Goal: Information Seeking & Learning: Understand process/instructions

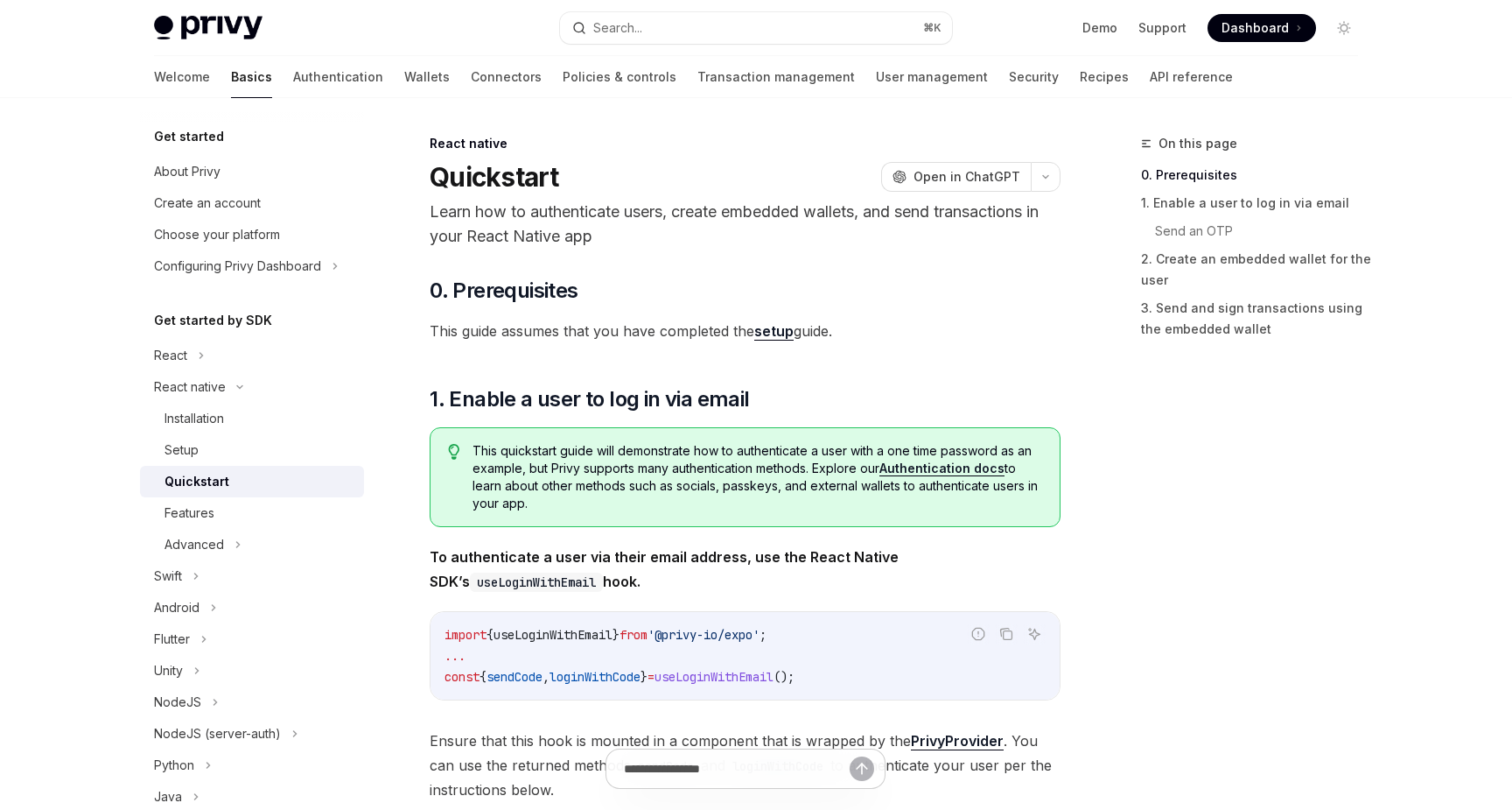
type textarea "*"
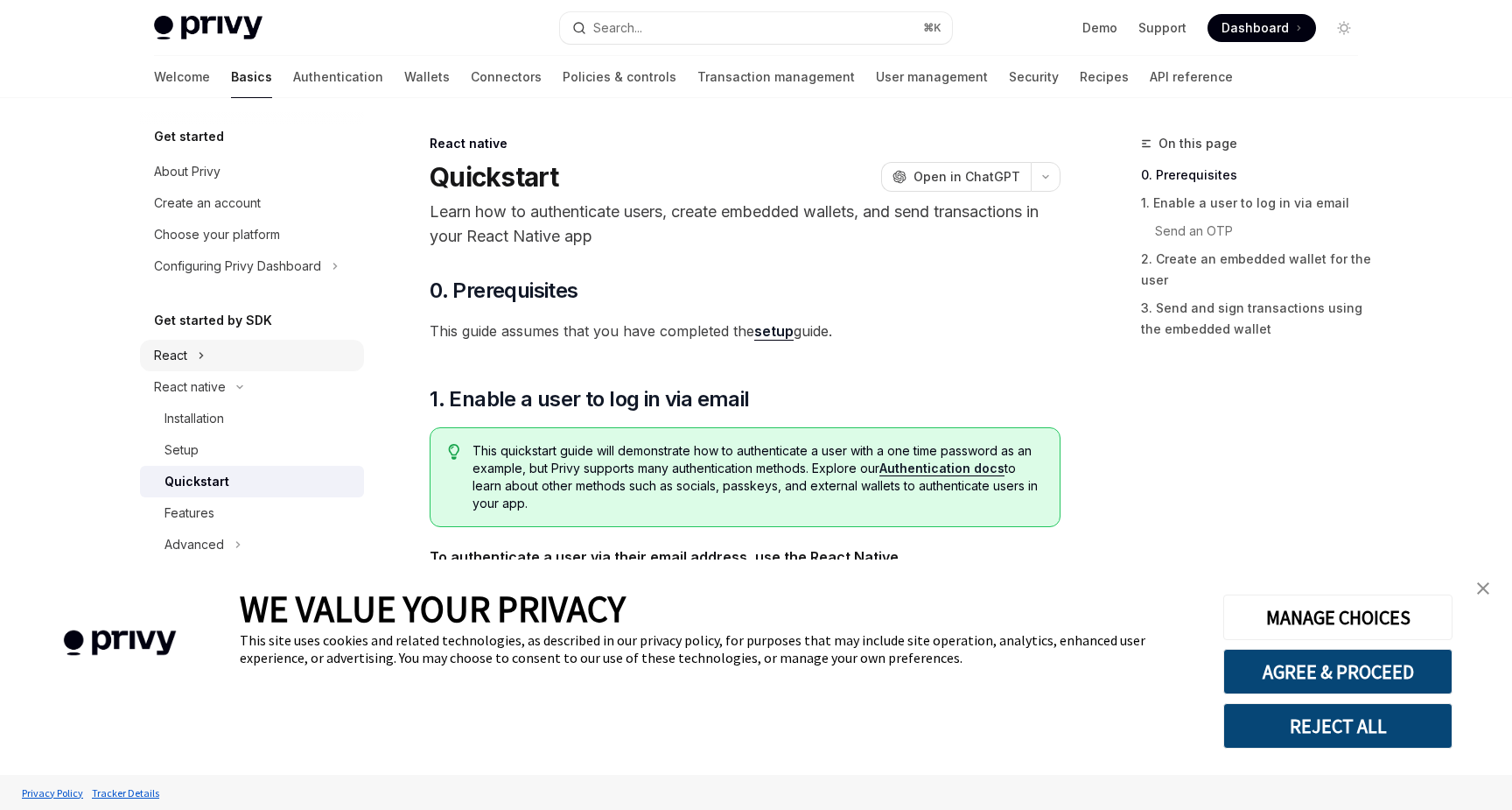
click at [178, 364] on div "React" at bounding box center [170, 355] width 33 height 21
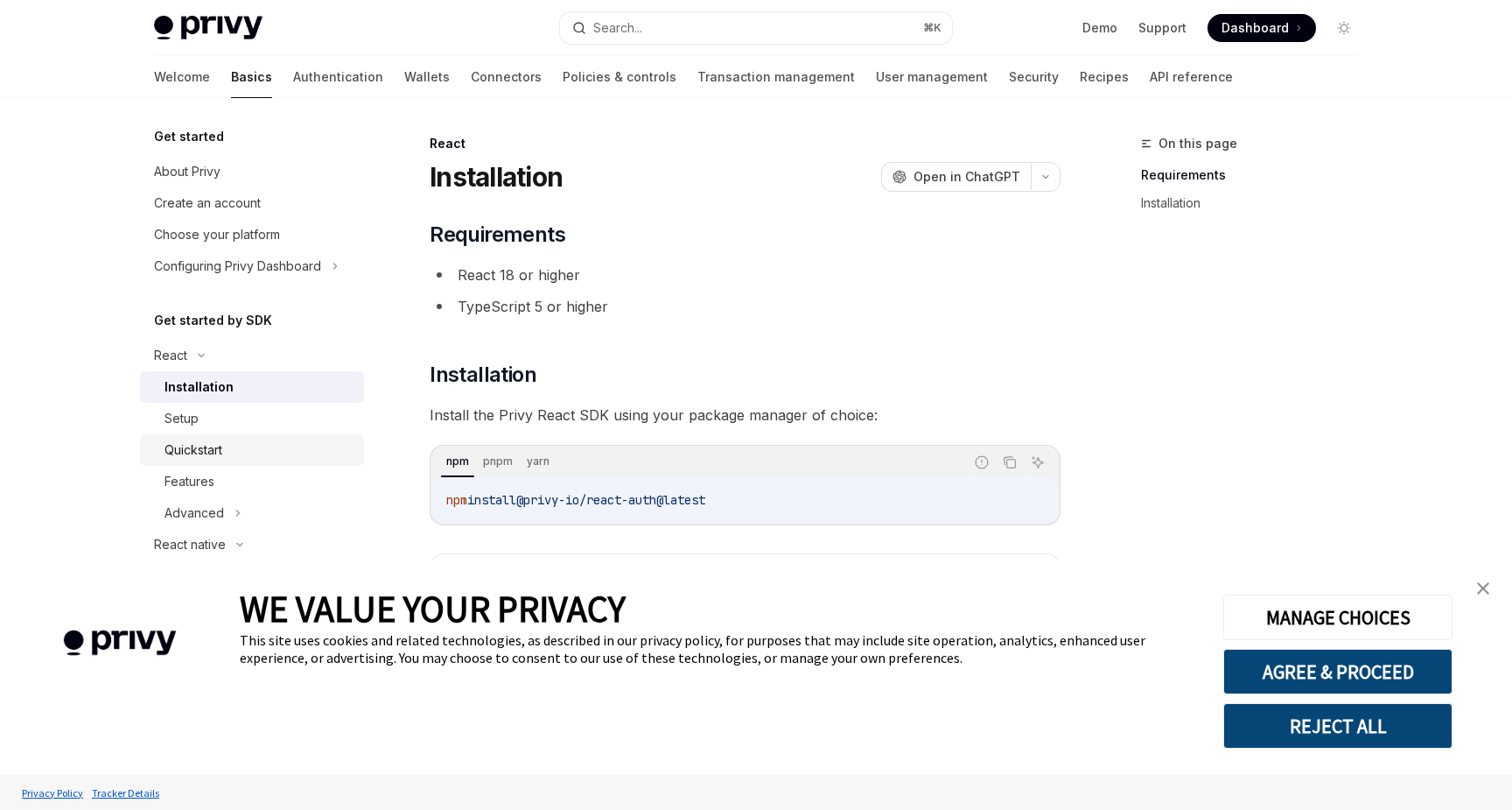
click at [220, 446] on div "Quickstart" at bounding box center [193, 450] width 58 height 21
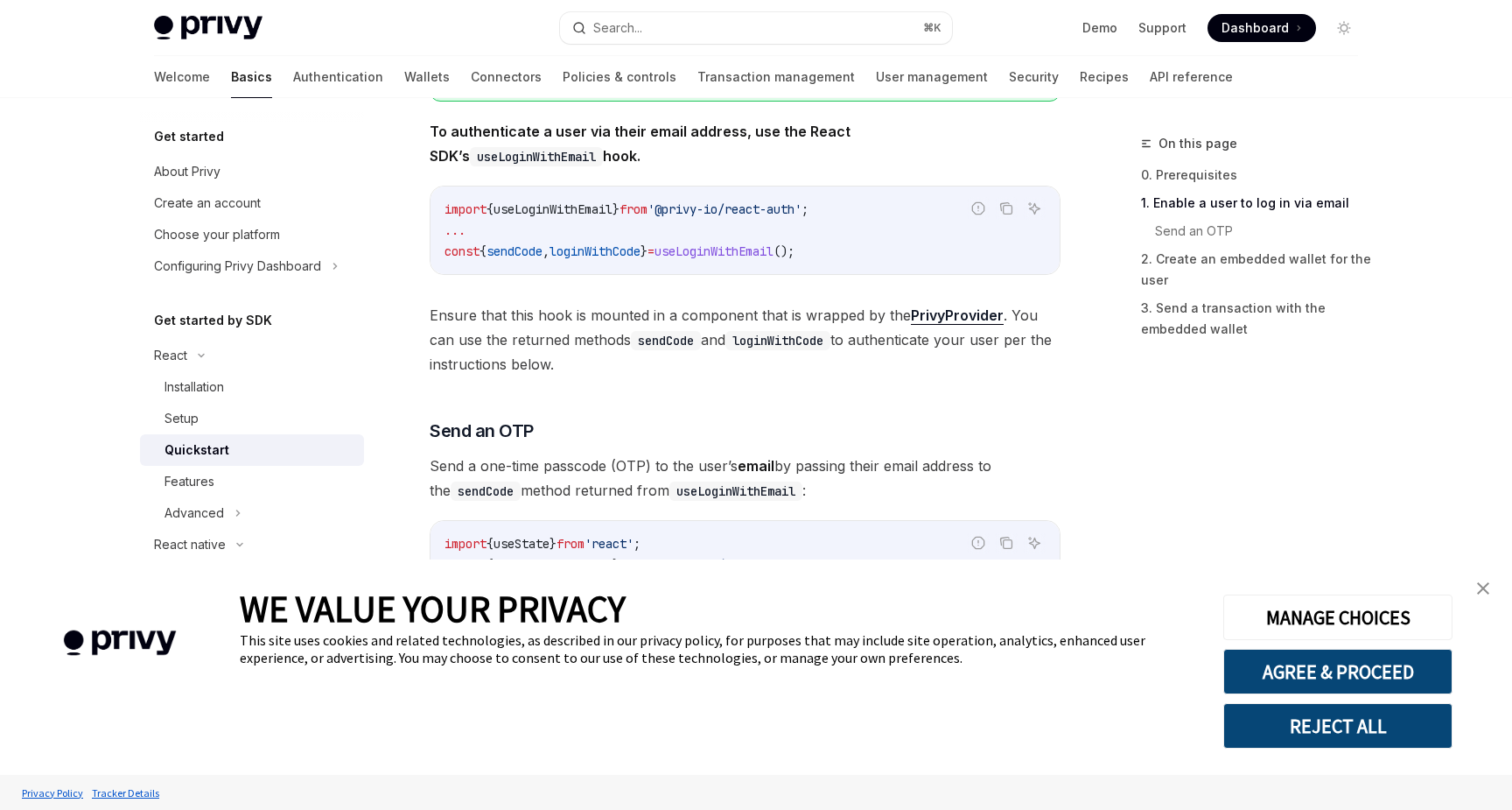
scroll to position [435, 0]
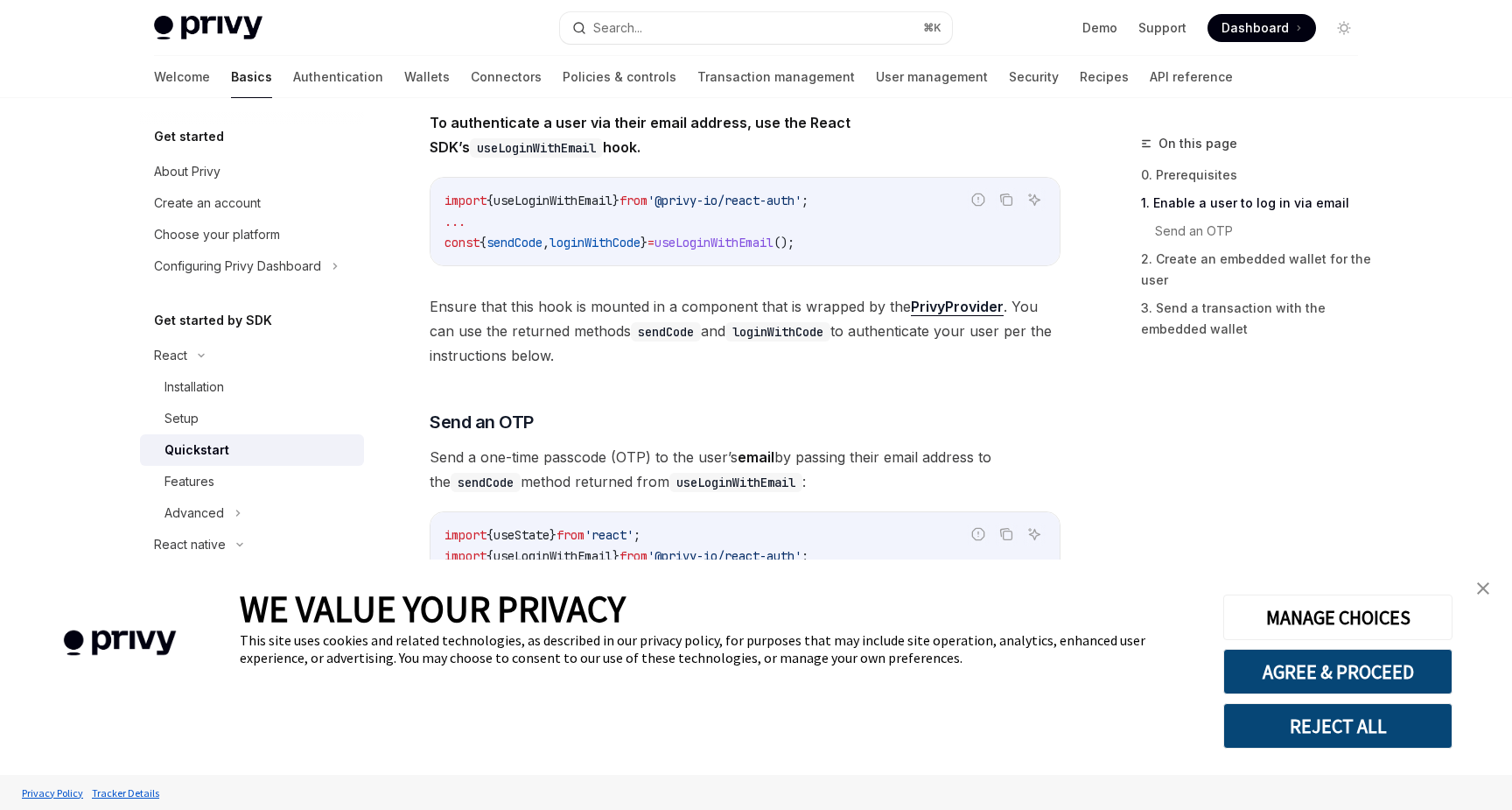
click at [941, 306] on link "PrivyProvider" at bounding box center [958, 306] width 92 height 18
type textarea "*"
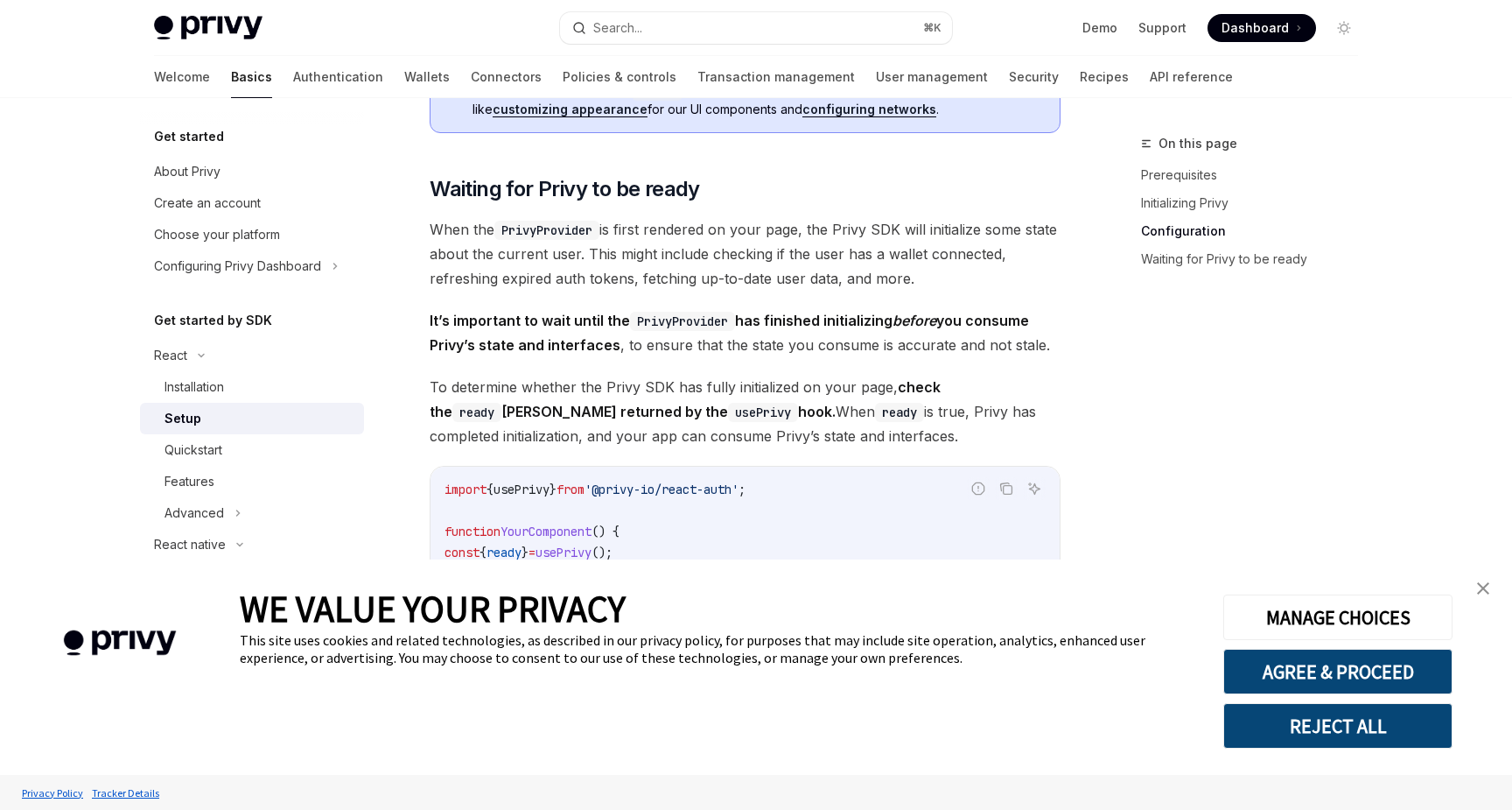
scroll to position [1601, 0]
click at [726, 228] on span "When the PrivyProvider is first rendered on your page, the Privy SDK will initi…" at bounding box center [745, 253] width 631 height 74
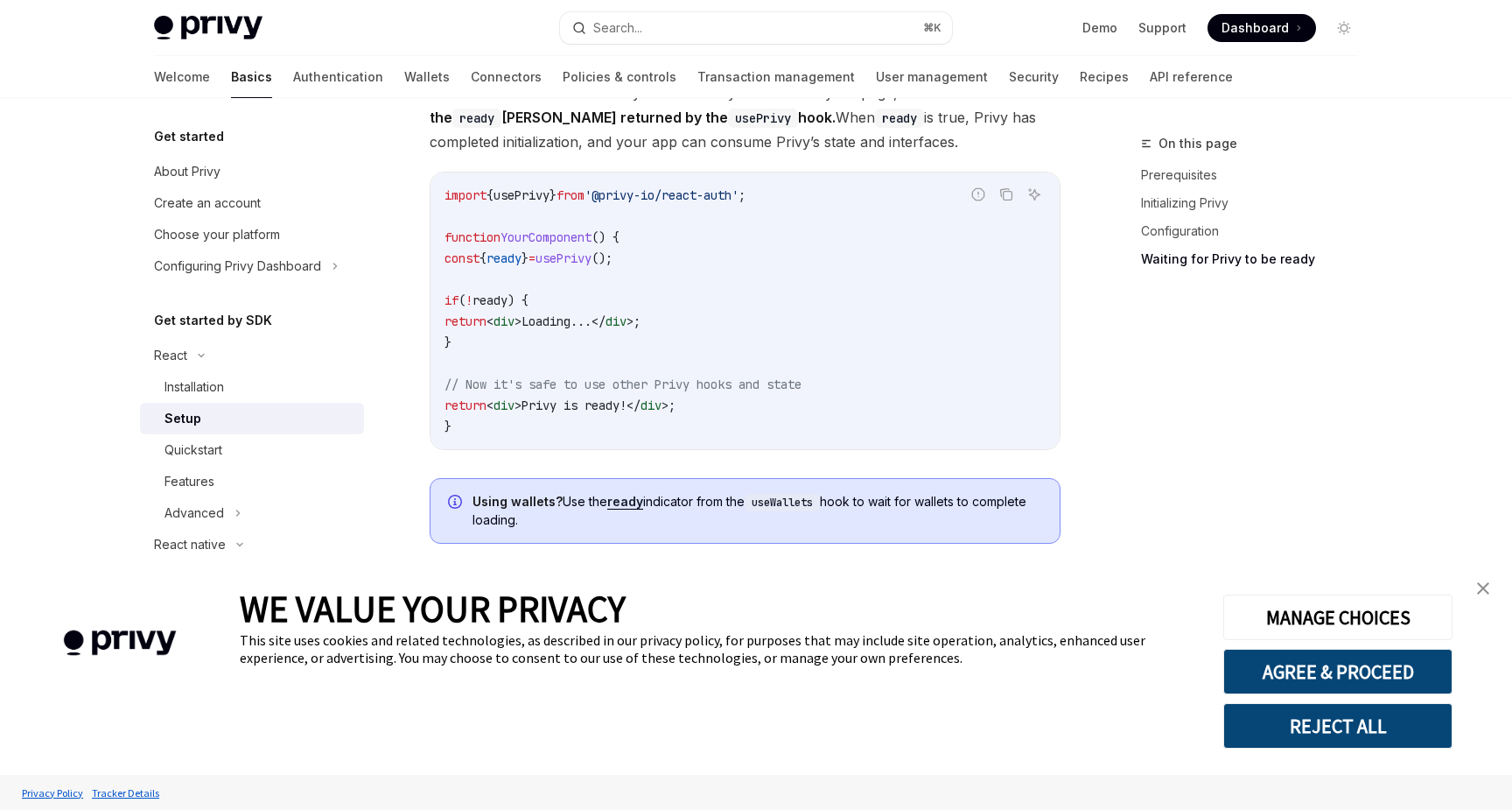
scroll to position [1893, 0]
